Goal: Navigation & Orientation: Find specific page/section

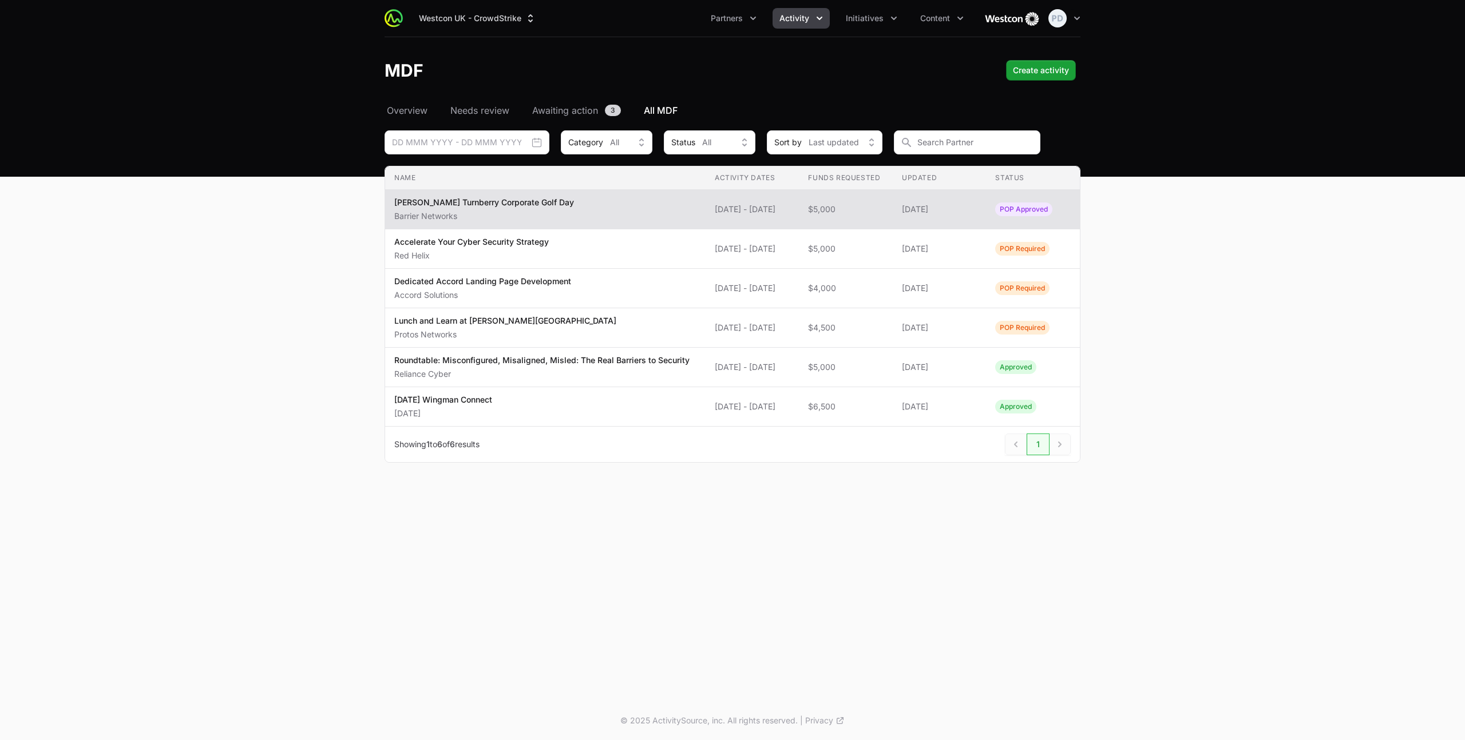
click at [398, 20] on img at bounding box center [394, 18] width 18 height 18
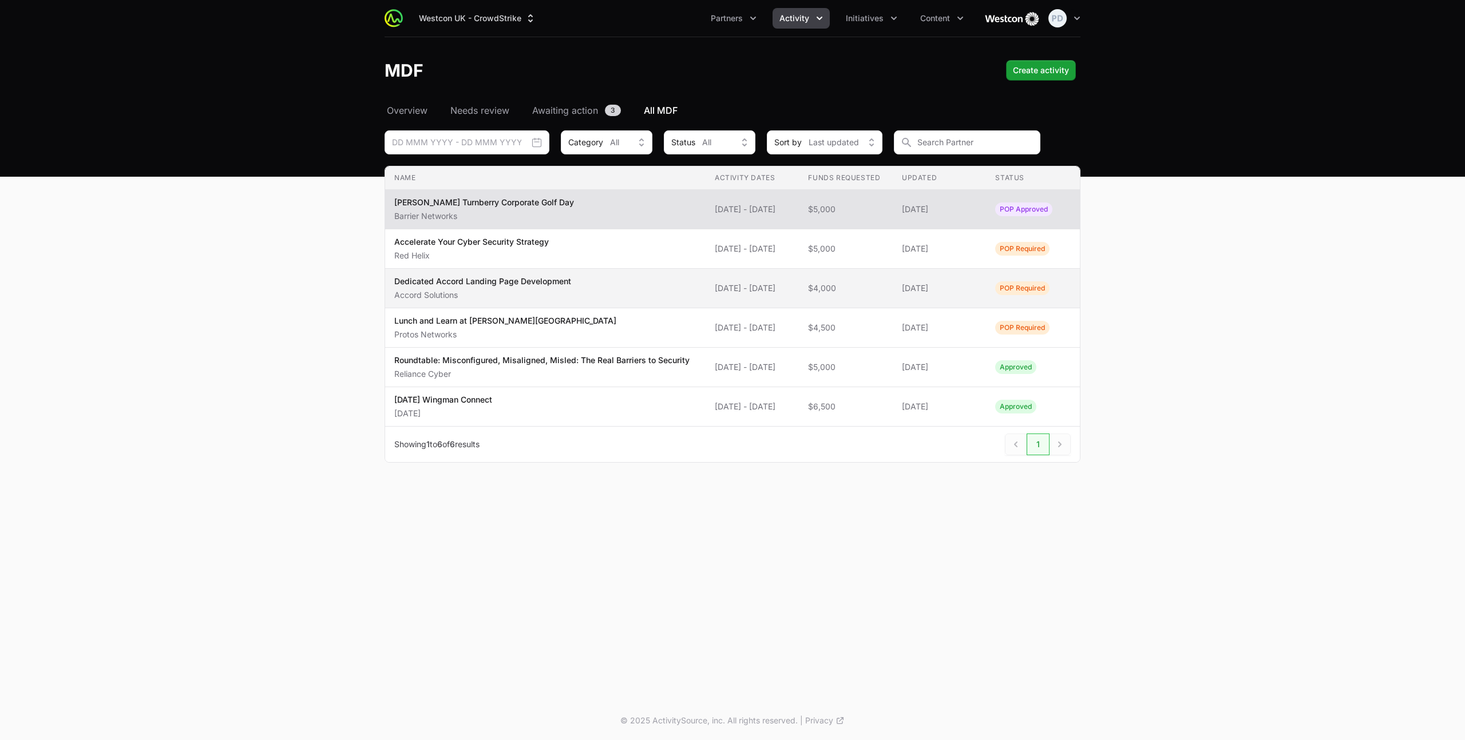
click at [565, 285] on p "Dedicated Accord Landing Page Development" at bounding box center [482, 281] width 177 height 11
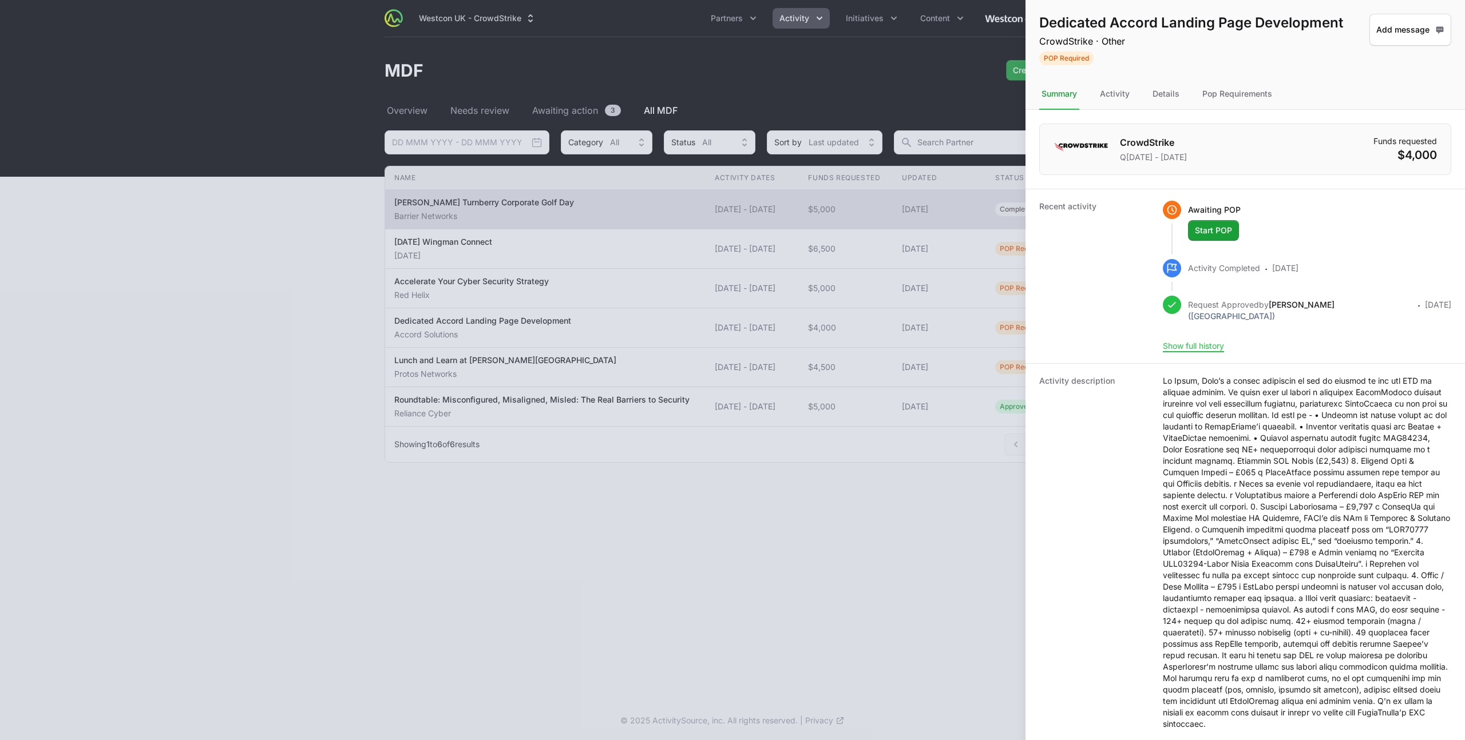
click at [991, 289] on div at bounding box center [732, 370] width 1465 height 740
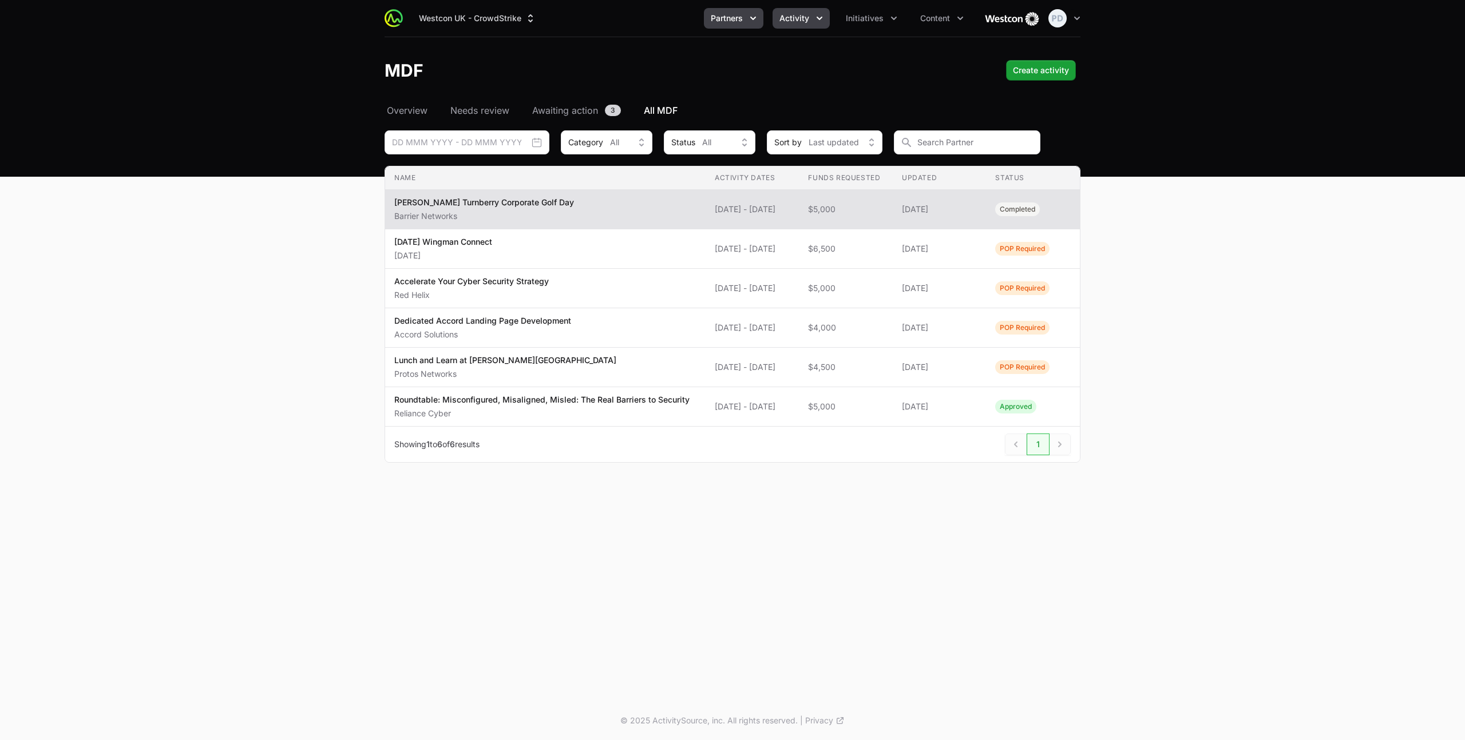
click at [744, 20] on button "Partners" at bounding box center [734, 18] width 60 height 21
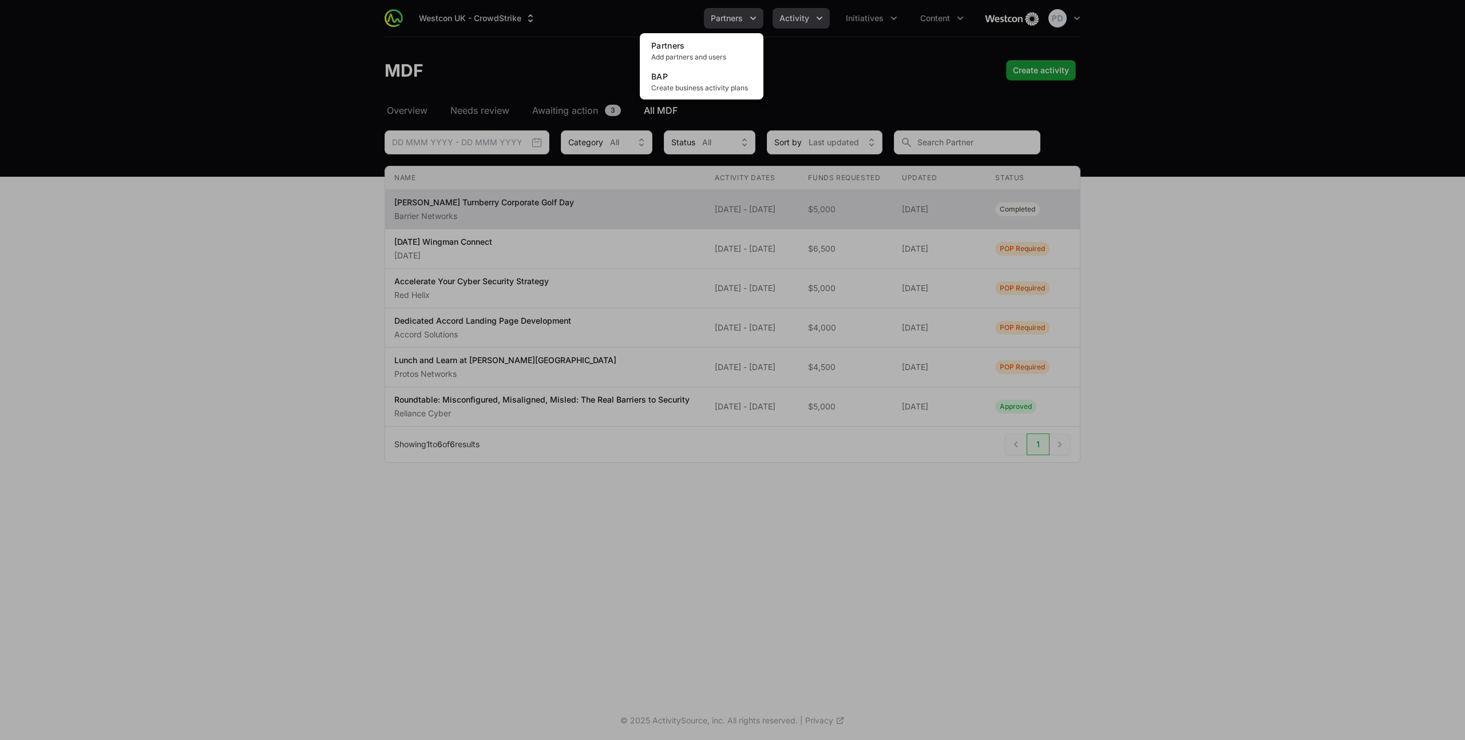
click at [744, 20] on div "Partners menu" at bounding box center [732, 370] width 1465 height 740
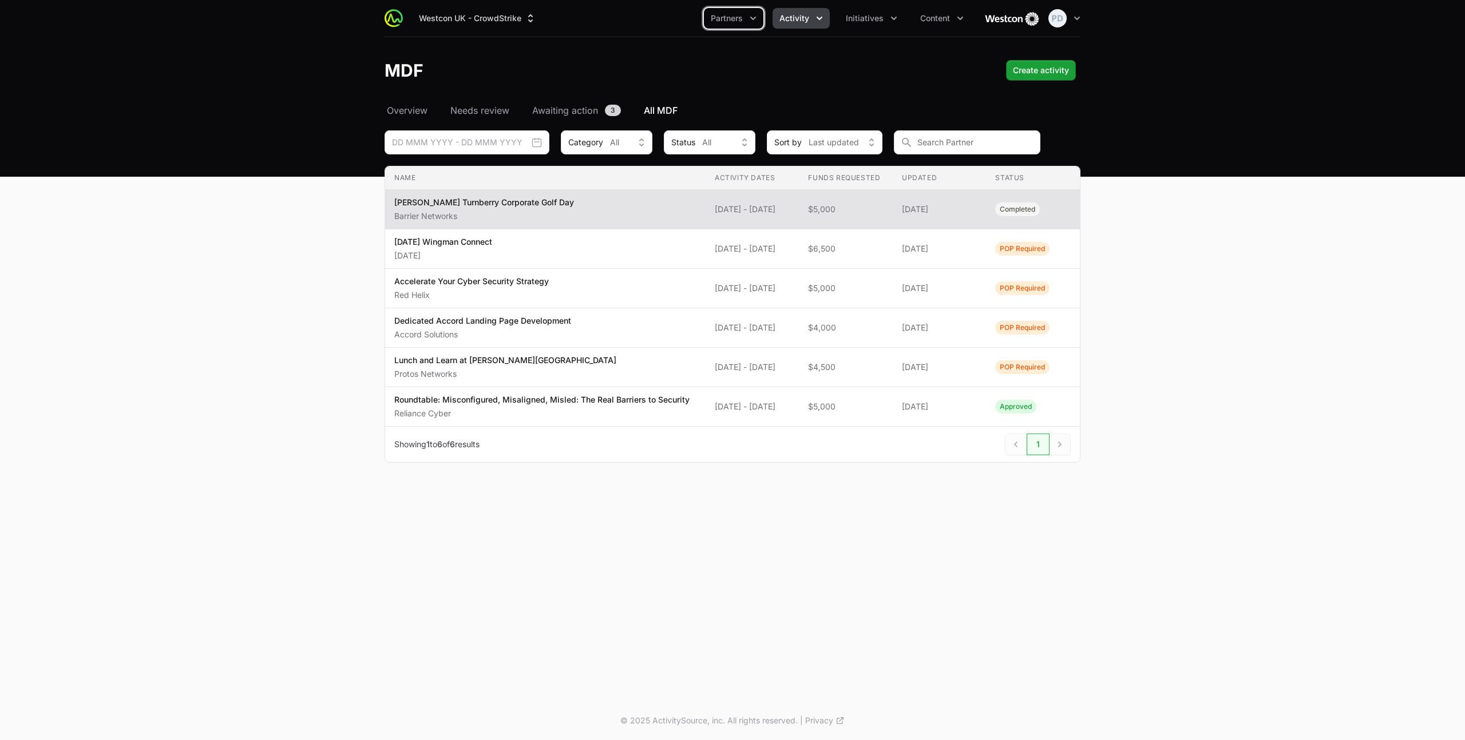
click at [802, 19] on span "Activity" at bounding box center [794, 18] width 30 height 11
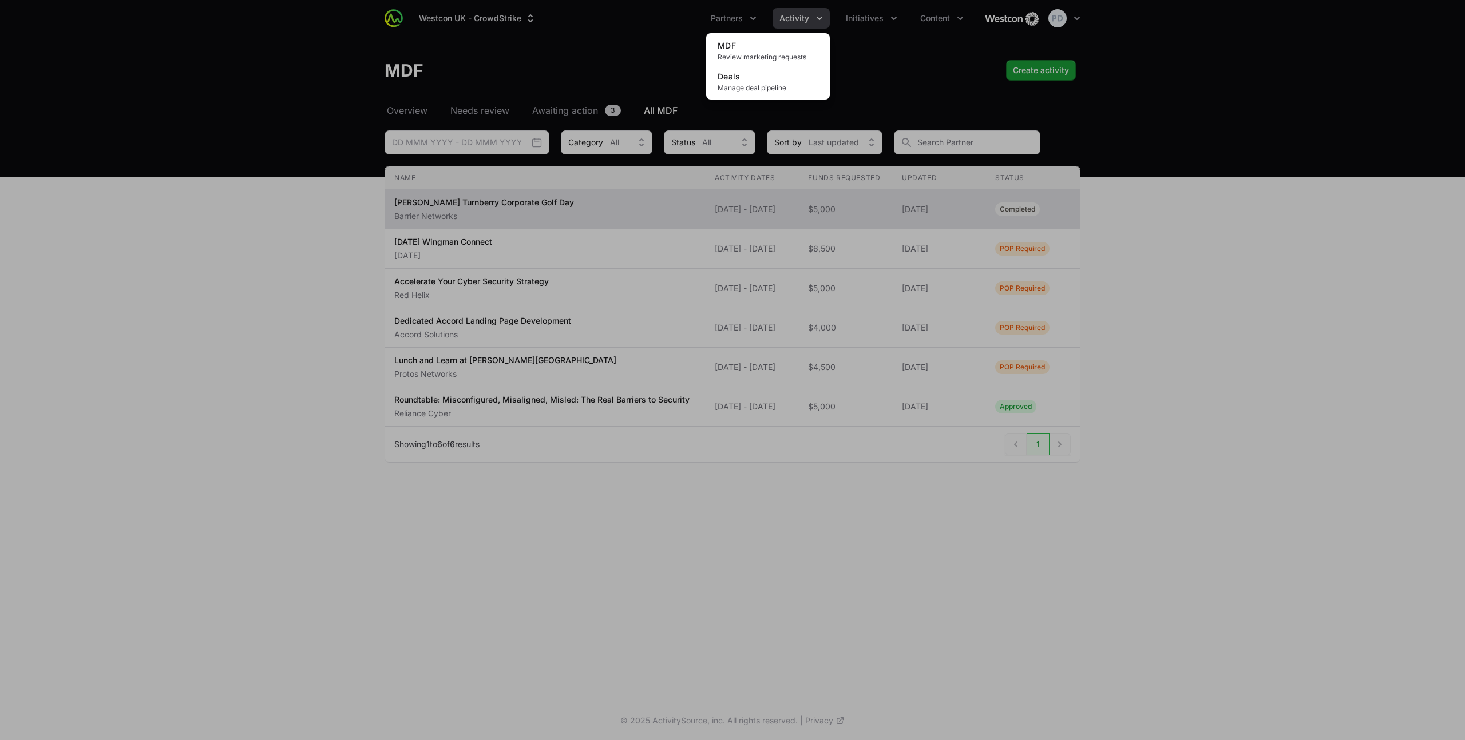
click at [744, 22] on div "Activity menu" at bounding box center [732, 370] width 1465 height 740
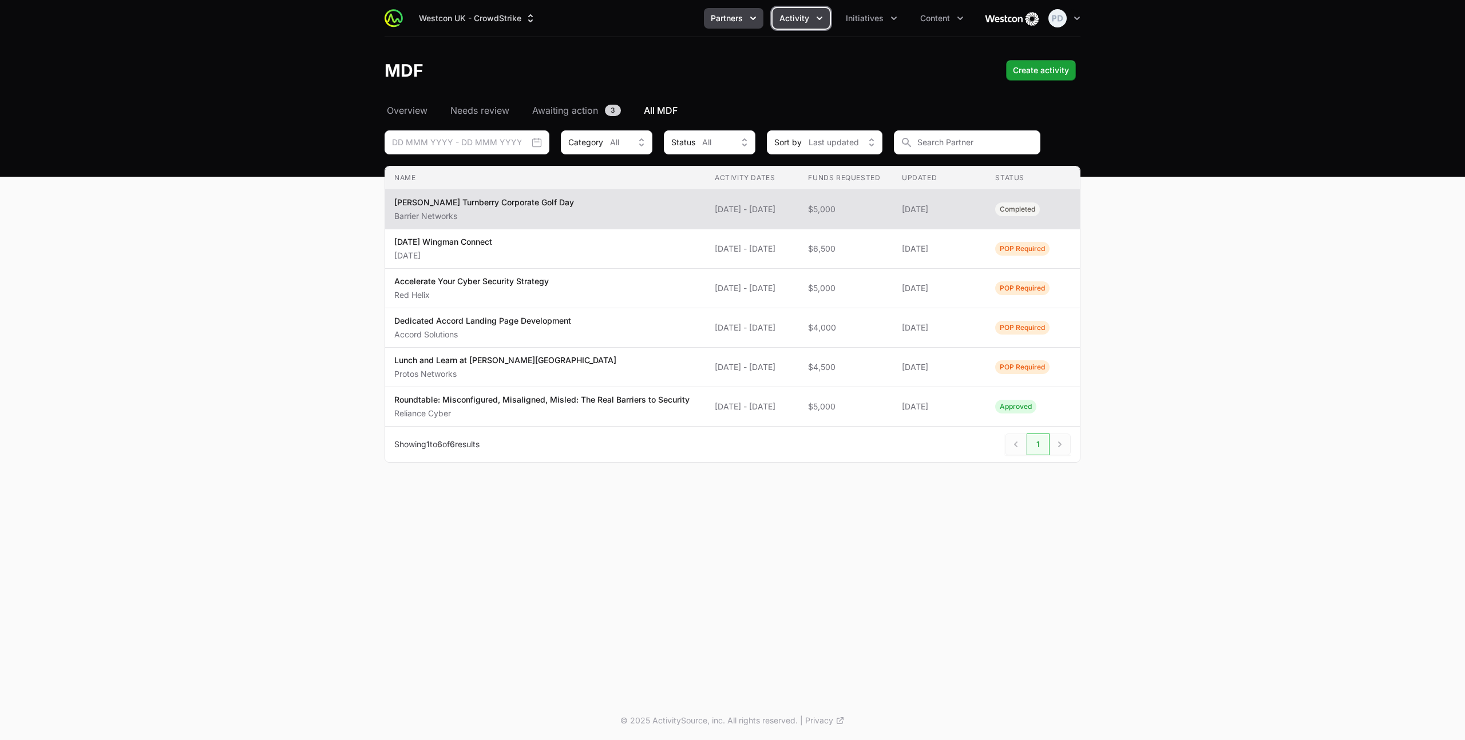
click at [740, 22] on span "Partners" at bounding box center [727, 18] width 32 height 11
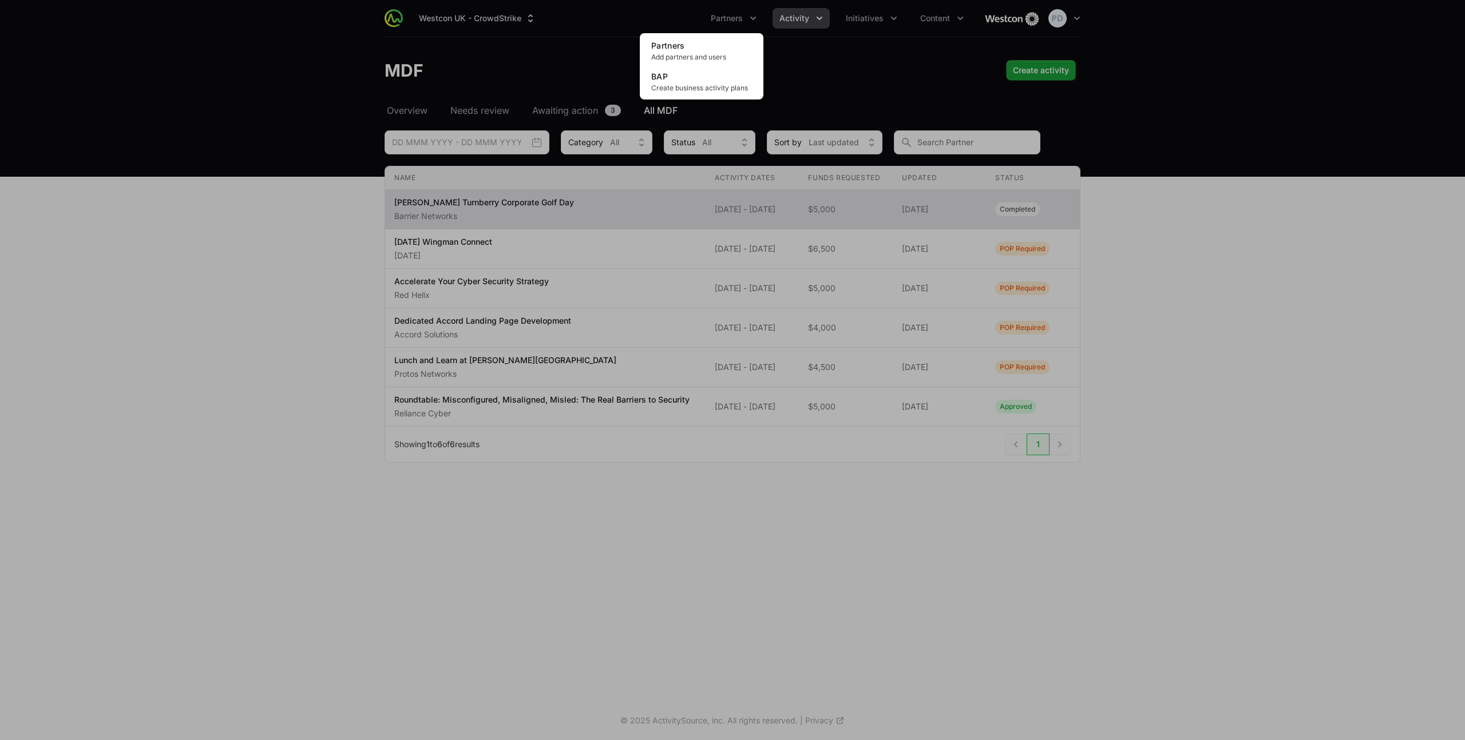
click at [739, 22] on div "Partners menu" at bounding box center [732, 370] width 1465 height 740
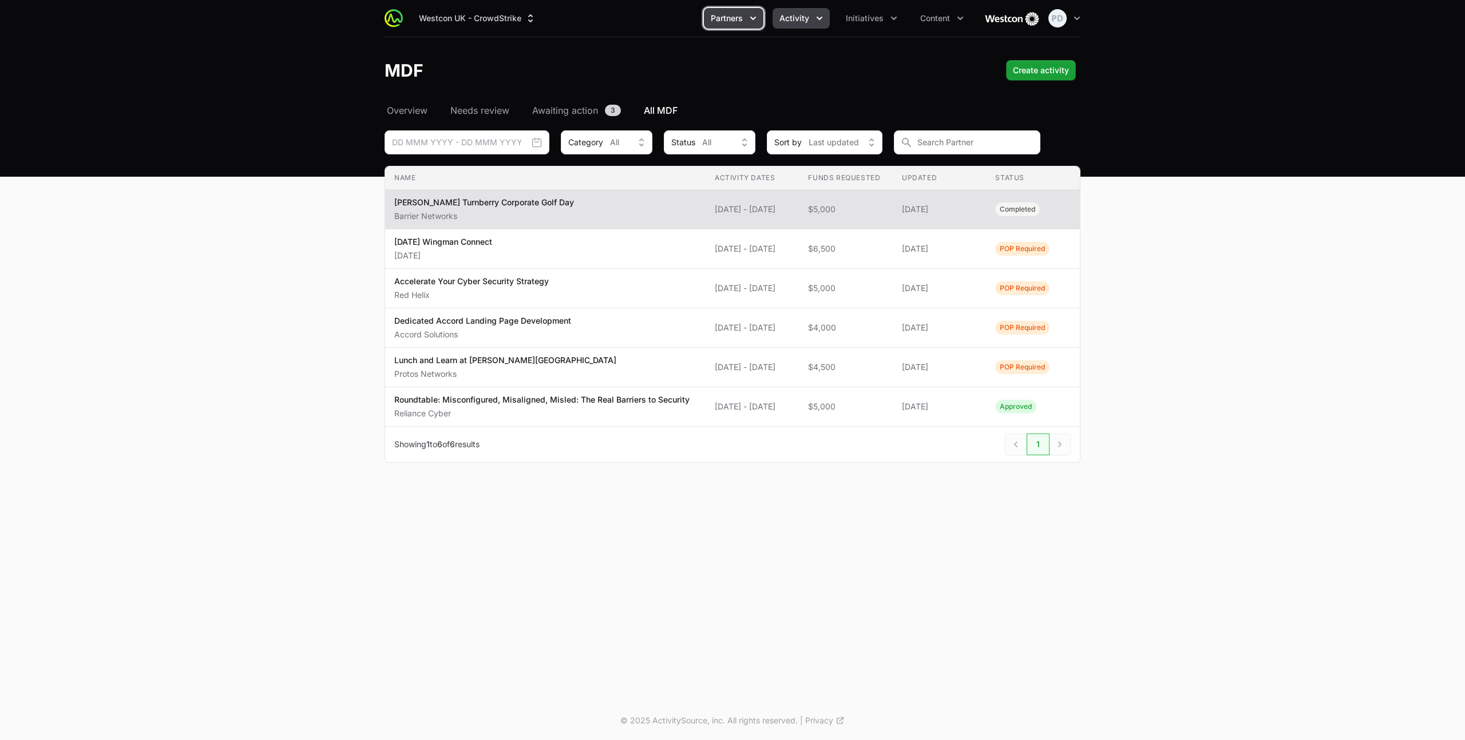
click at [744, 19] on button "Partners" at bounding box center [734, 18] width 60 height 21
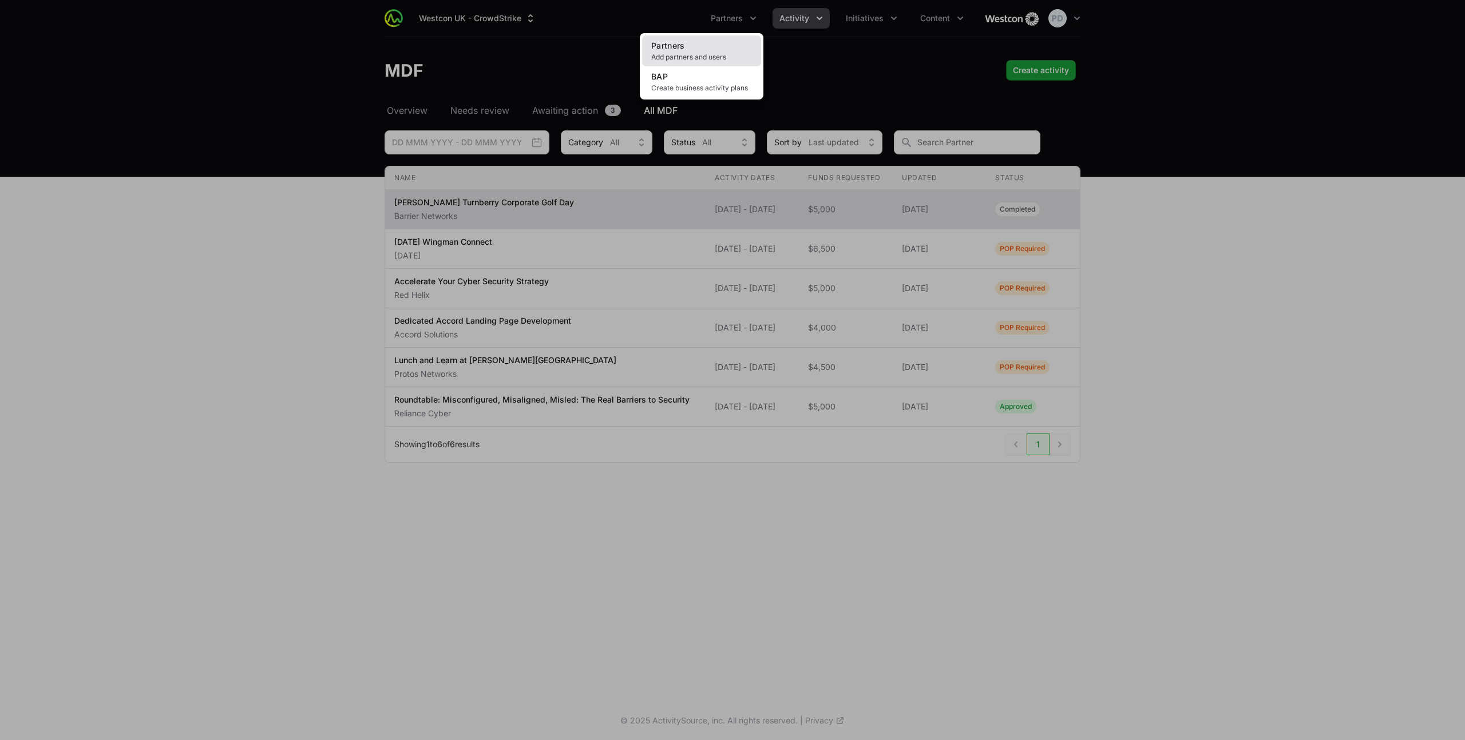
click at [708, 49] on link "Partners Add partners and users" at bounding box center [701, 50] width 119 height 31
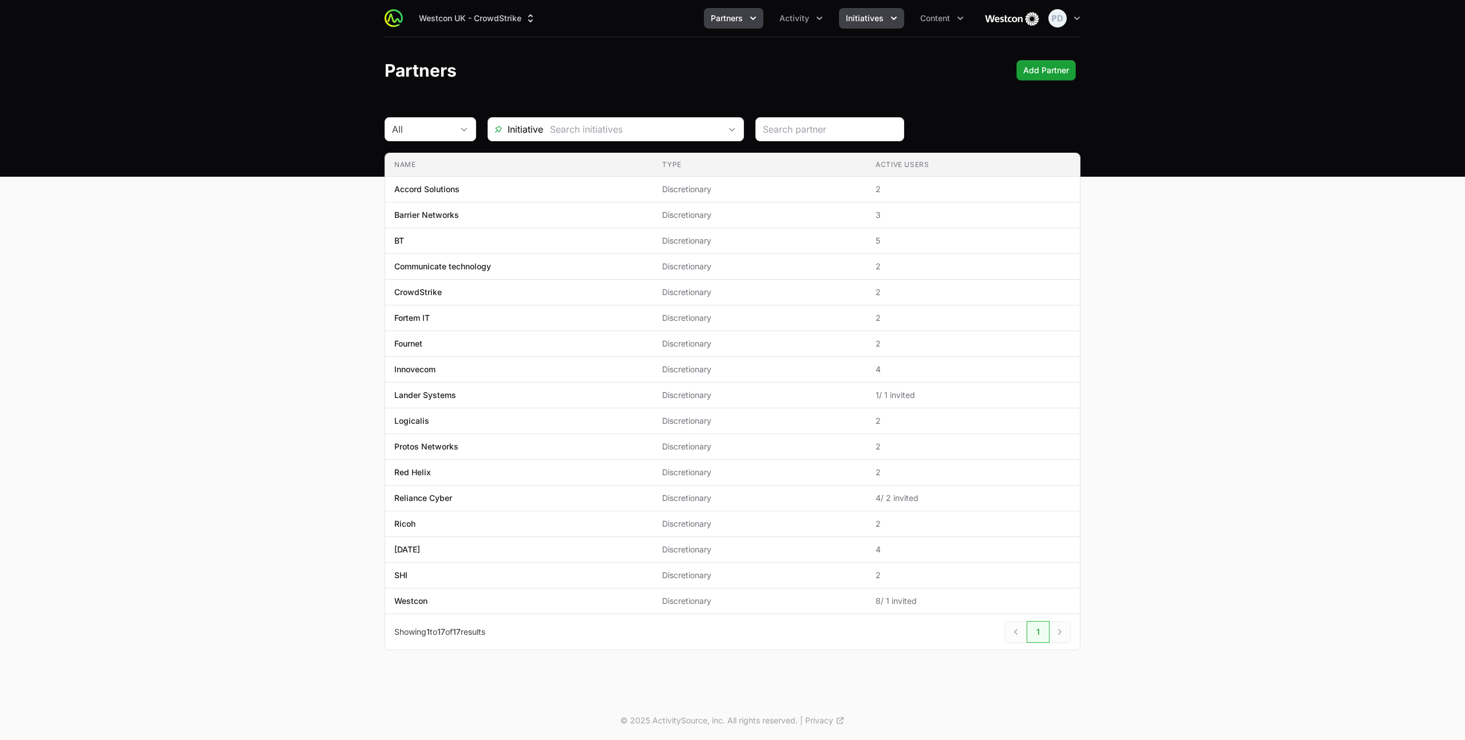
click at [872, 23] on span "Initiatives" at bounding box center [865, 18] width 38 height 11
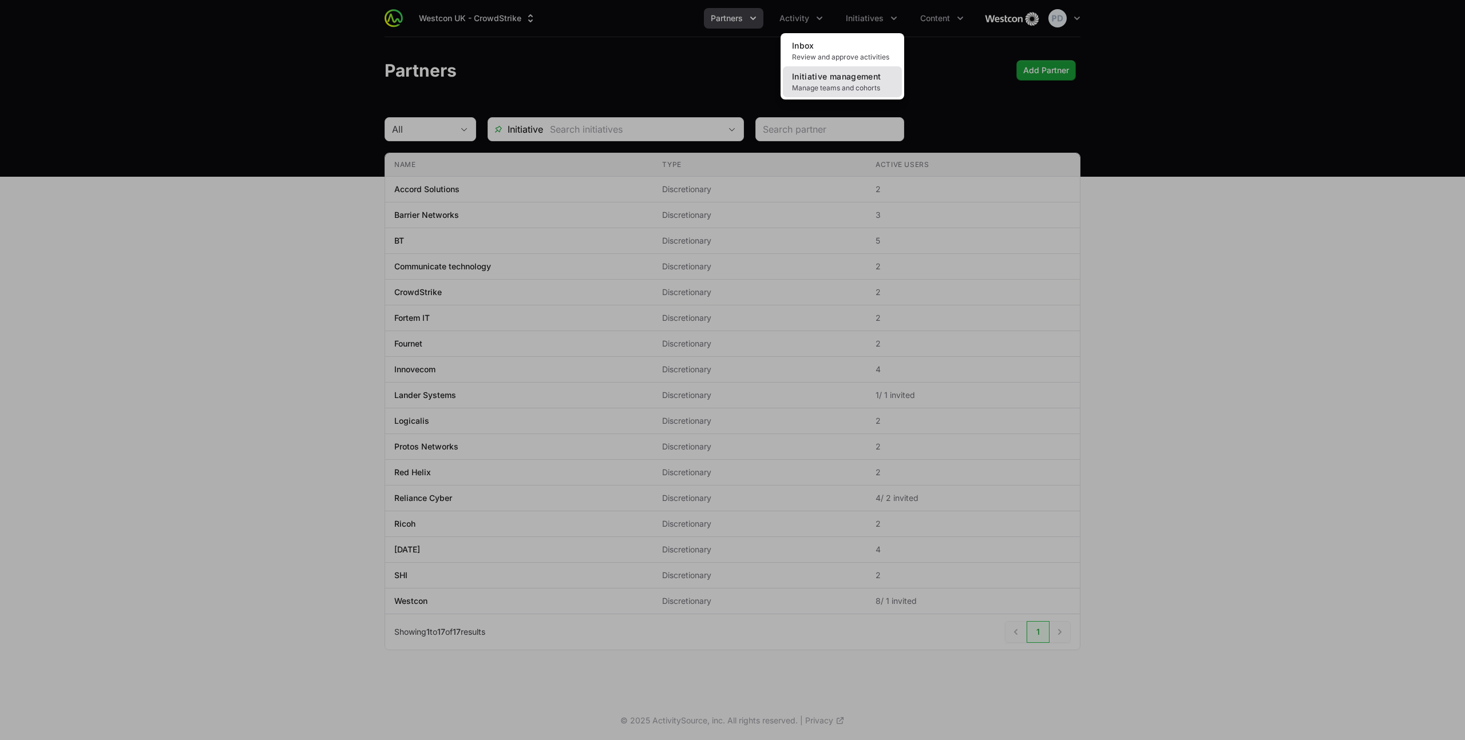
click at [834, 81] on span "Initiative management" at bounding box center [836, 77] width 89 height 10
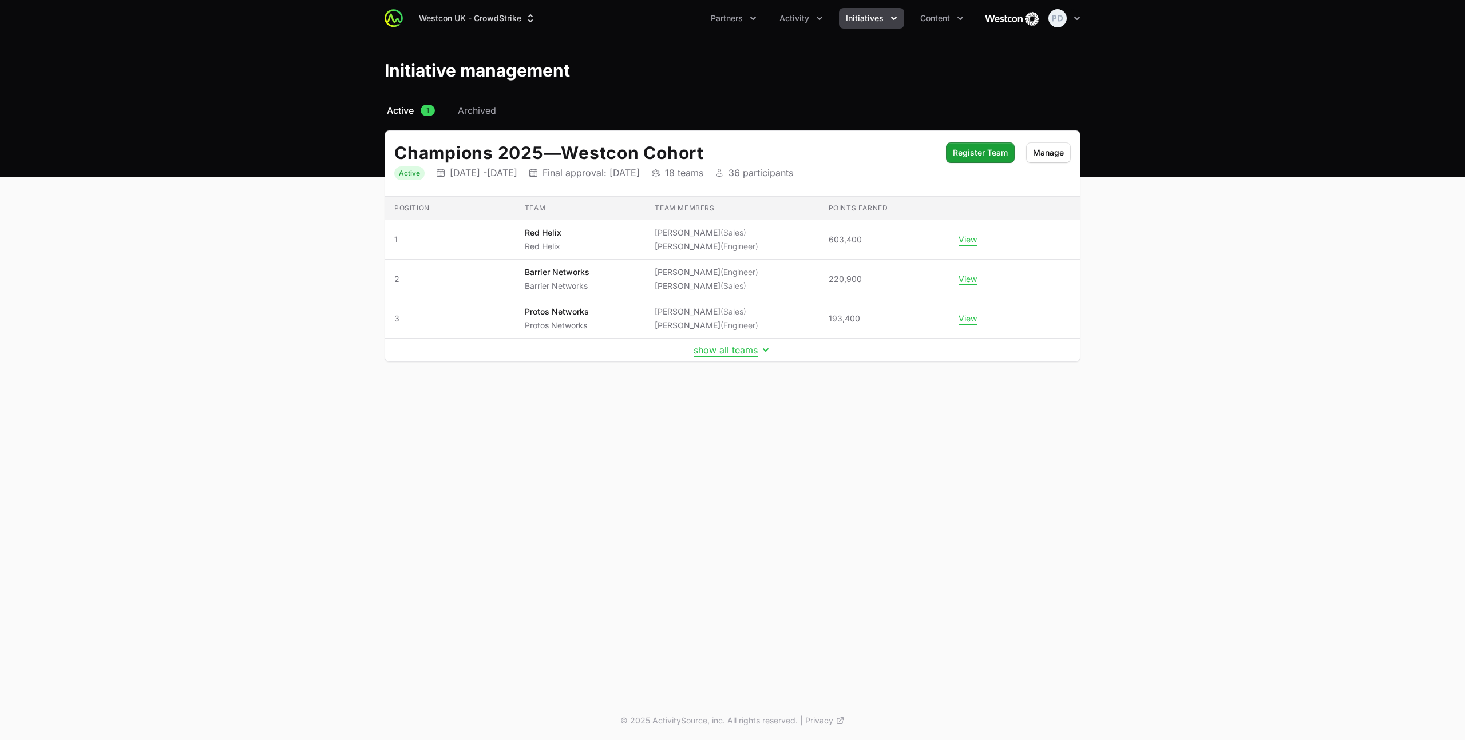
click at [728, 343] on td "show all teams" at bounding box center [732, 350] width 695 height 23
click at [727, 348] on button "show all teams" at bounding box center [733, 349] width 78 height 11
